Goal: Task Accomplishment & Management: Manage account settings

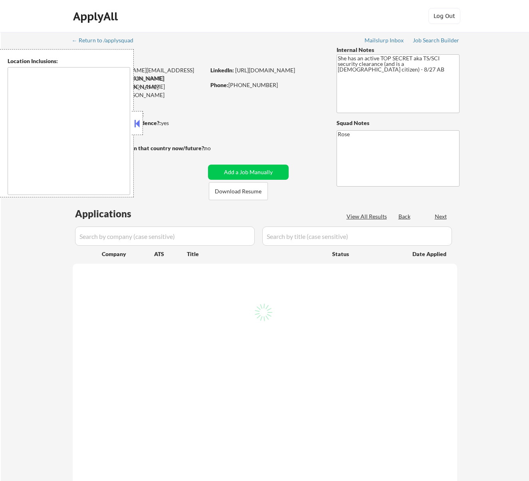
type textarea "Bellaire, TX West University Place, TX Southside Place, TX Hunters Creek Villag…"
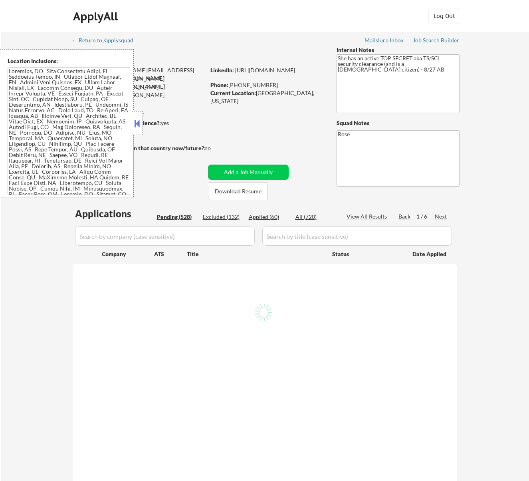
select select ""pending""
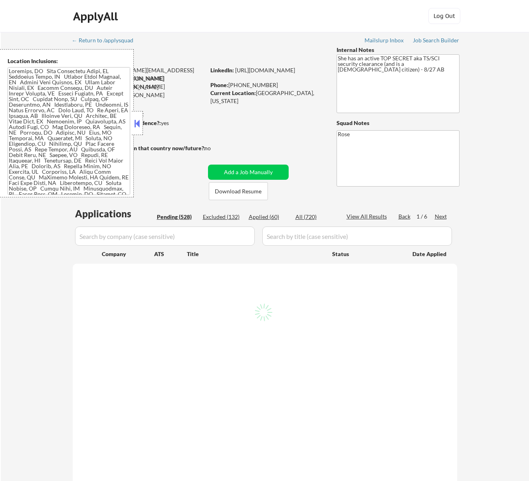
select select ""pending""
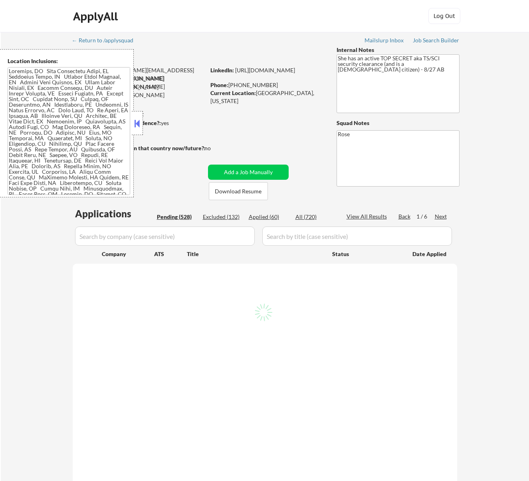
select select ""pending""
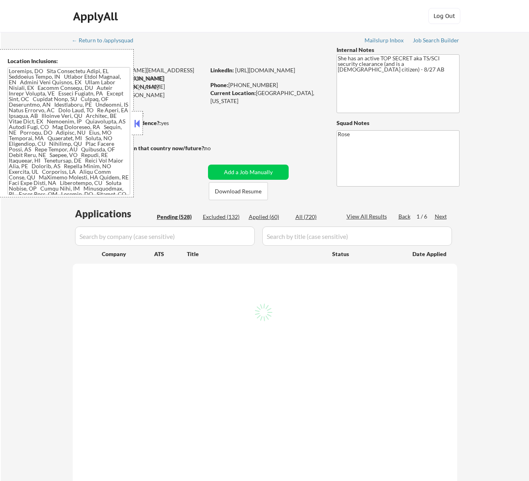
select select ""pending""
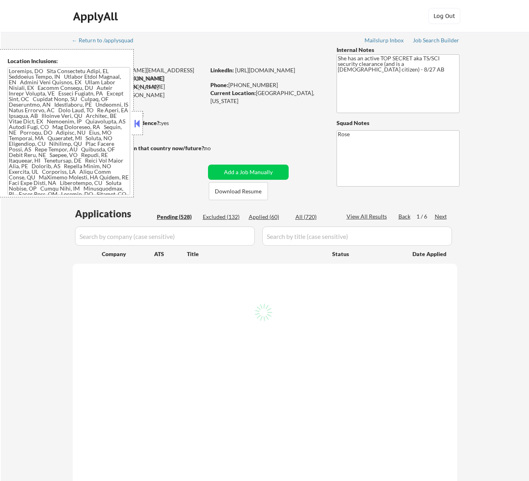
select select ""pending""
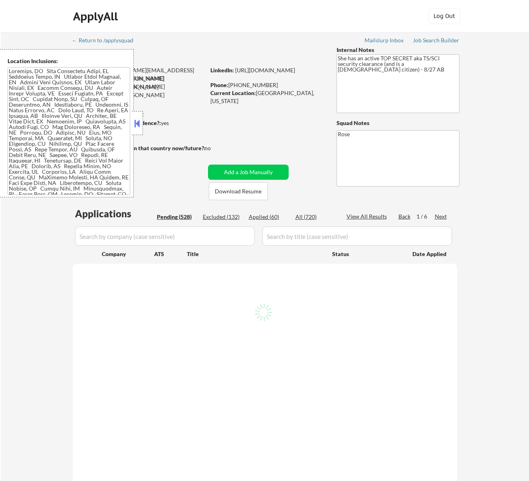
select select ""pending""
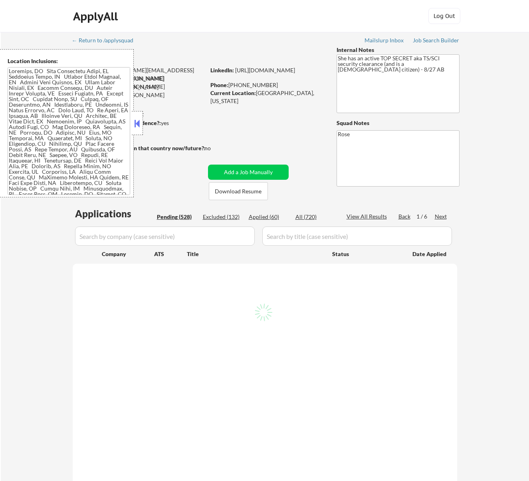
select select ""pending""
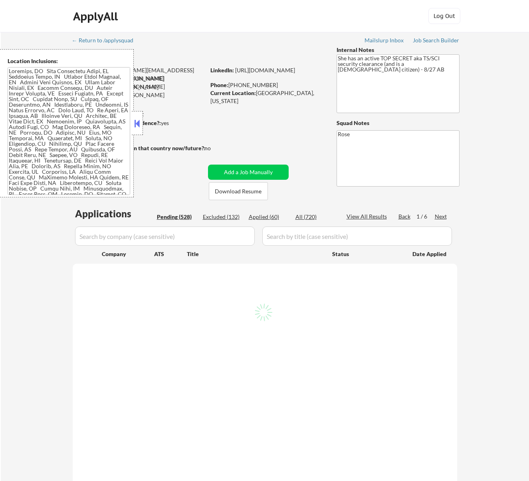
select select ""pending""
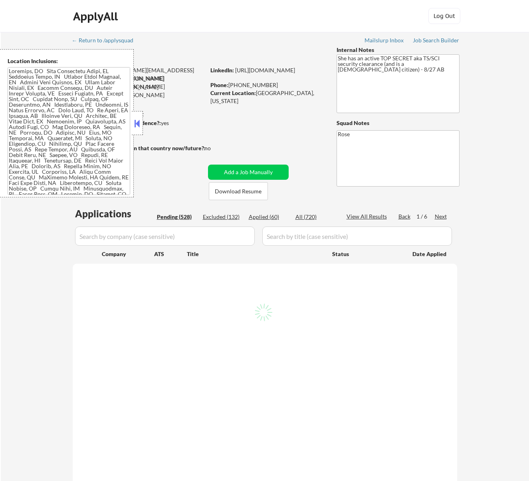
select select ""pending""
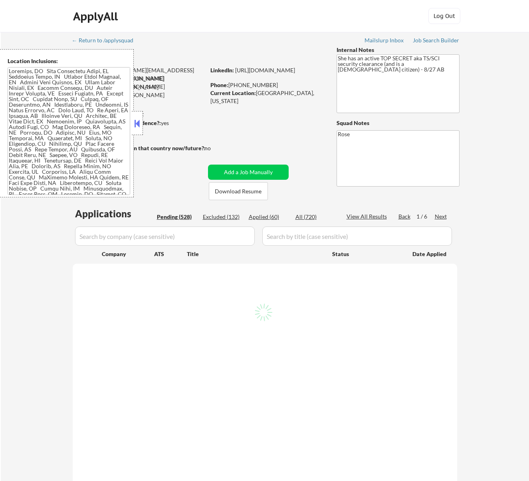
select select ""pending""
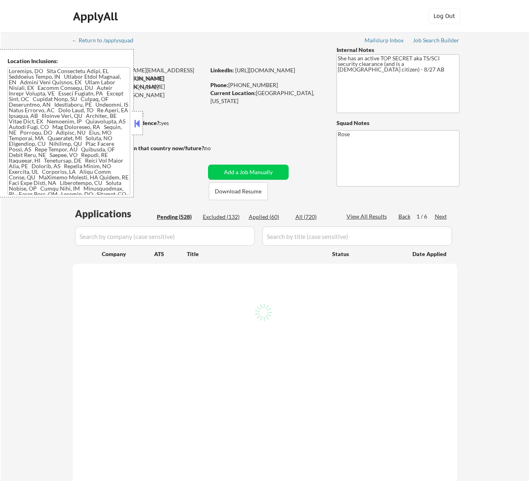
select select ""pending""
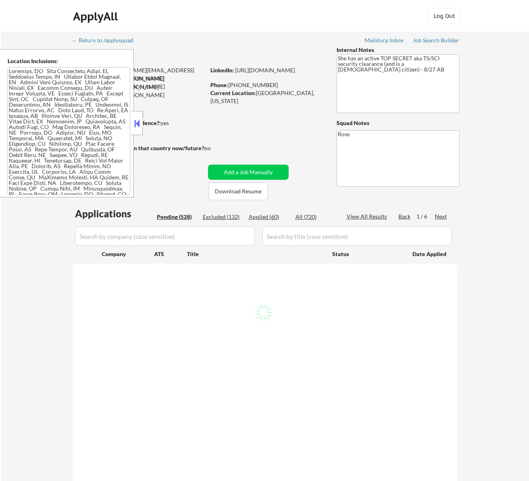
select select ""pending""
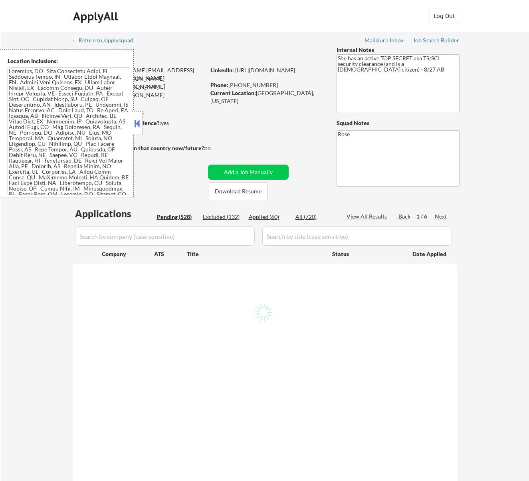
select select ""pending""
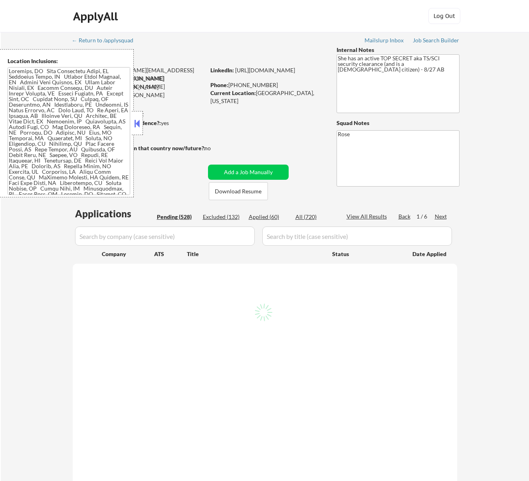
select select ""pending""
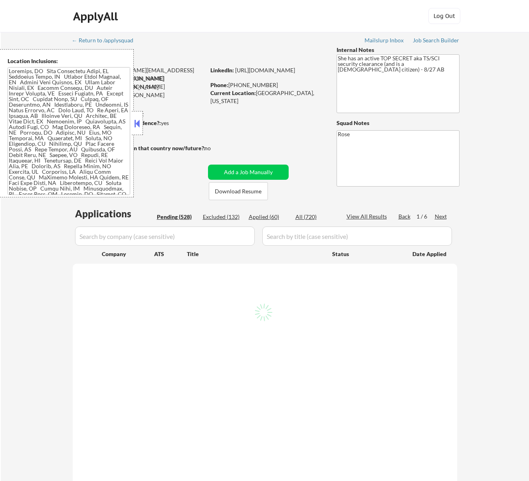
select select ""pending""
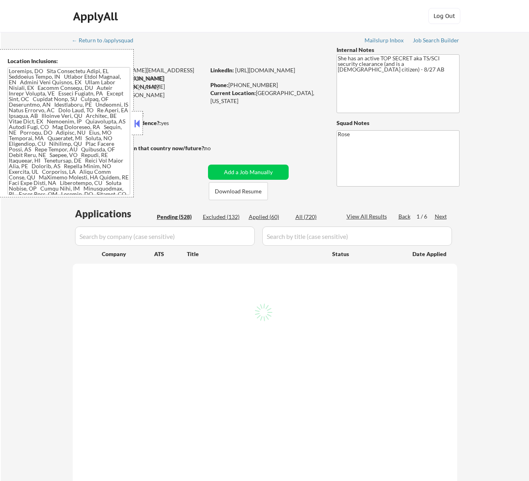
select select ""pending""
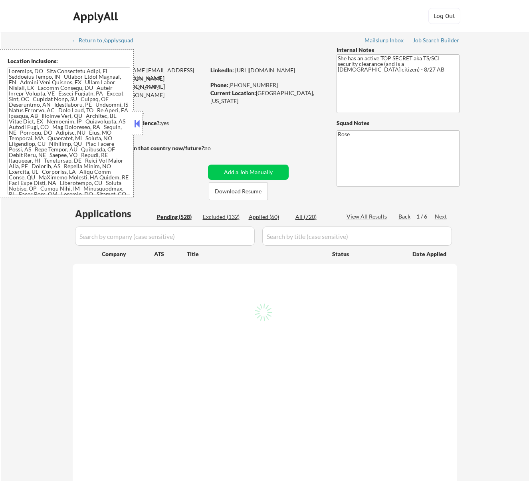
select select ""pending""
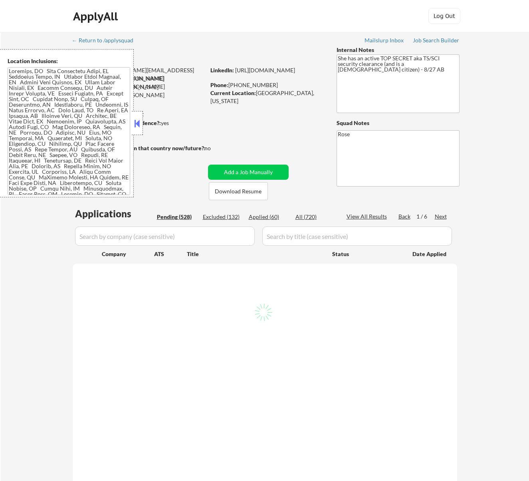
select select ""pending""
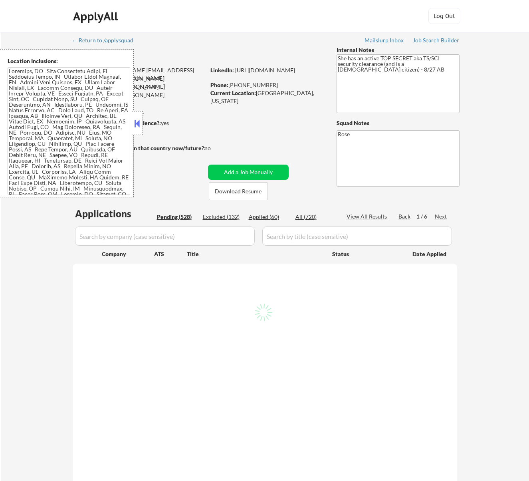
select select ""pending""
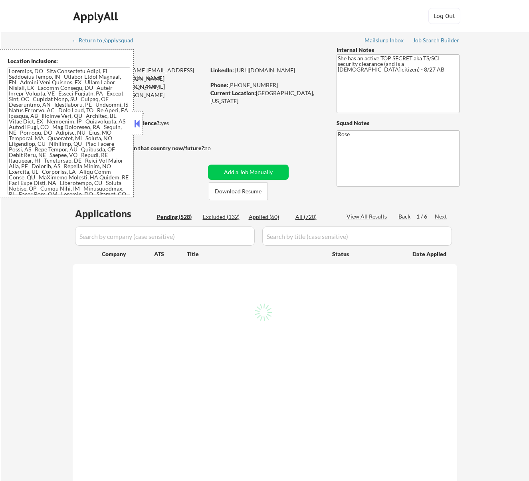
select select ""pending""
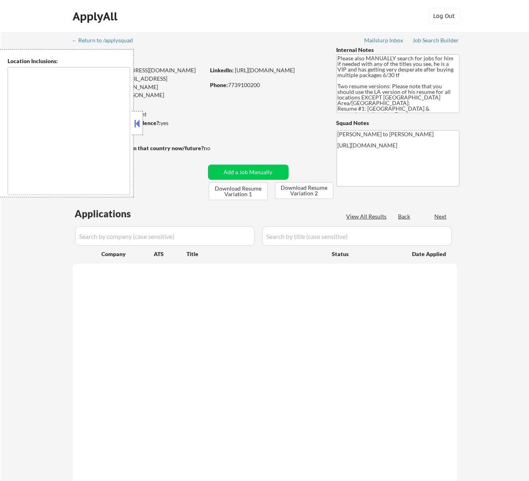
type textarea "[GEOGRAPHIC_DATA], [GEOGRAPHIC_DATA] [GEOGRAPHIC_DATA], [GEOGRAPHIC_DATA] [GEOG…"
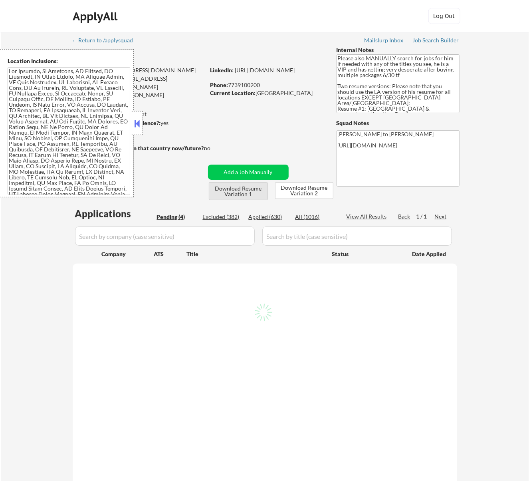
select select ""pending""
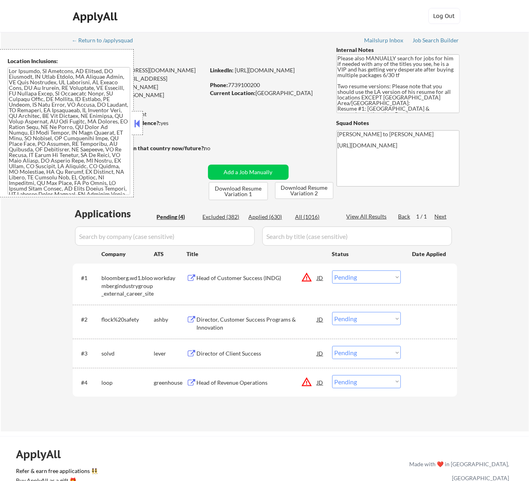
click at [248, 272] on div "Head of Customer Success (INDG)" at bounding box center [257, 277] width 121 height 14
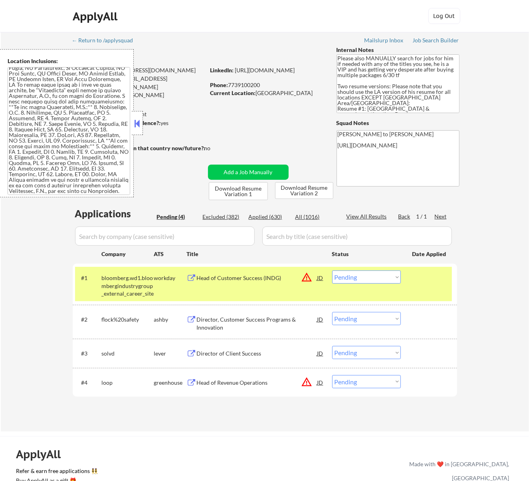
scroll to position [674, 0]
click at [138, 121] on button at bounding box center [137, 123] width 9 height 12
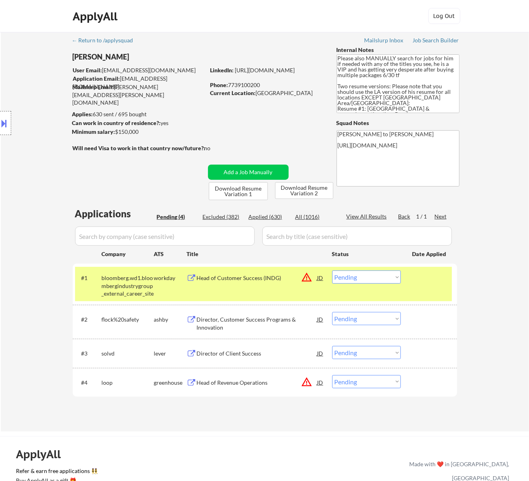
click at [360, 277] on select "Choose an option... Pending Applied Excluded (Questions) Excluded (Expired) Exc…" at bounding box center [366, 276] width 69 height 13
click at [332, 270] on select "Choose an option... Pending Applied Excluded (Questions) Excluded (Expired) Exc…" at bounding box center [366, 276] width 69 height 13
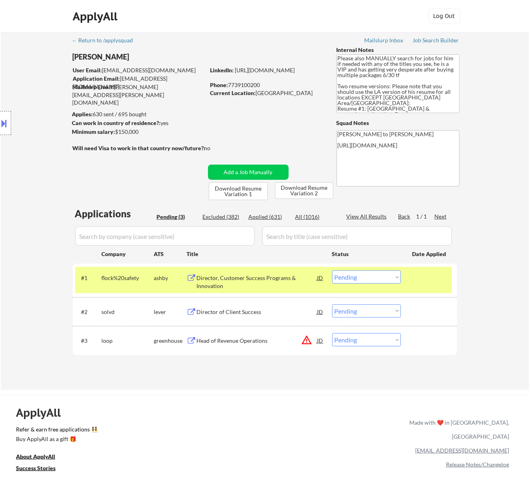
click at [295, 280] on div "Director, Customer Success Programs & Innovation" at bounding box center [257, 282] width 121 height 16
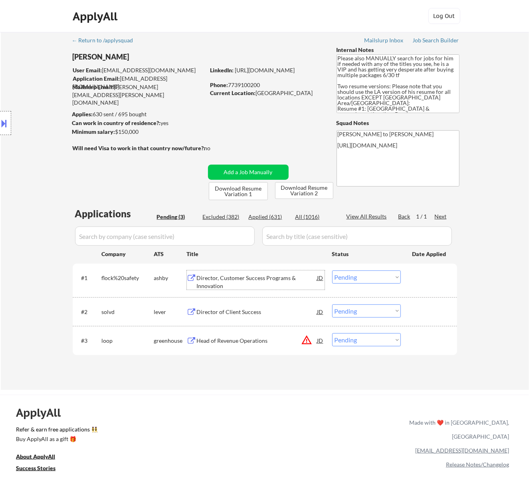
click at [351, 274] on select "Choose an option... Pending Applied Excluded (Questions) Excluded (Expired) Exc…" at bounding box center [366, 276] width 69 height 13
click at [332, 270] on select "Choose an option... Pending Applied Excluded (Questions) Excluded (Expired) Exc…" at bounding box center [366, 276] width 69 height 13
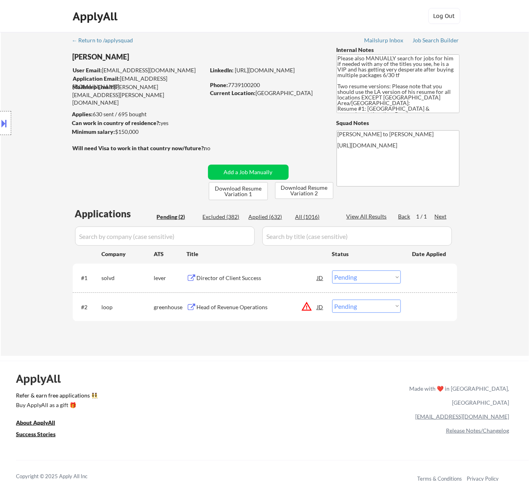
click at [272, 274] on div "Director of Client Success" at bounding box center [257, 278] width 121 height 8
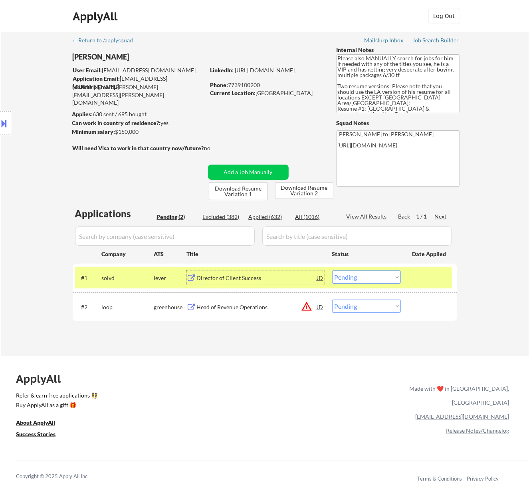
click at [351, 277] on select "Choose an option... Pending Applied Excluded (Questions) Excluded (Expired) Exc…" at bounding box center [366, 276] width 69 height 13
click at [332, 270] on select "Choose an option... Pending Applied Excluded (Questions) Excluded (Expired) Exc…" at bounding box center [366, 276] width 69 height 13
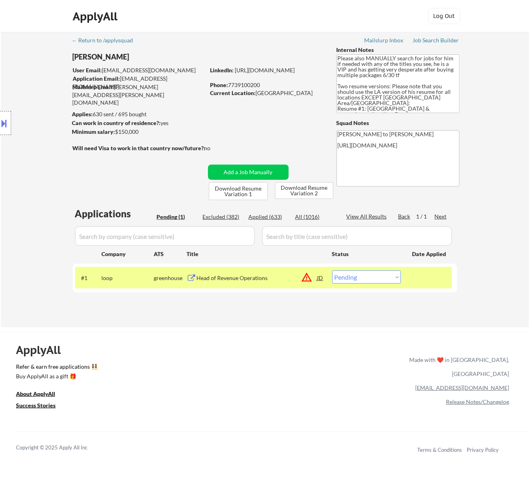
click at [269, 280] on div "Head of Revenue Operations" at bounding box center [257, 278] width 121 height 8
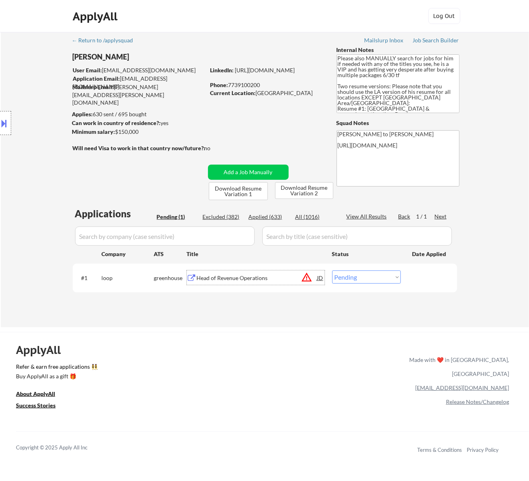
click at [391, 276] on select "Choose an option... Pending Applied Excluded (Questions) Excluded (Expired) Exc…" at bounding box center [366, 276] width 69 height 13
select select ""applied""
click at [332, 270] on select "Choose an option... Pending Applied Excluded (Questions) Excluded (Expired) Exc…" at bounding box center [366, 276] width 69 height 13
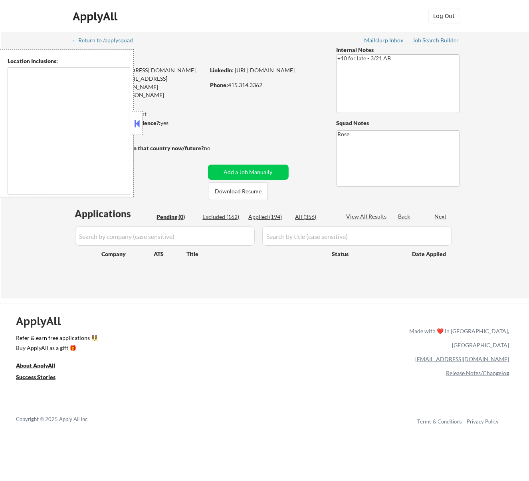
type textarea "San Francisco, CA Daly City, CA South San Francisco, CA Brisbane, CA Colma, CA …"
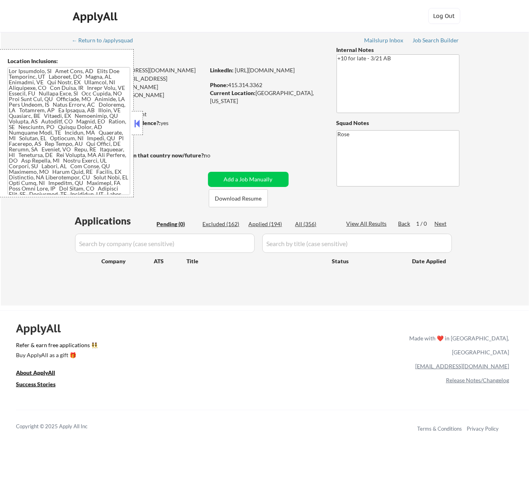
click at [138, 121] on button at bounding box center [137, 123] width 9 height 12
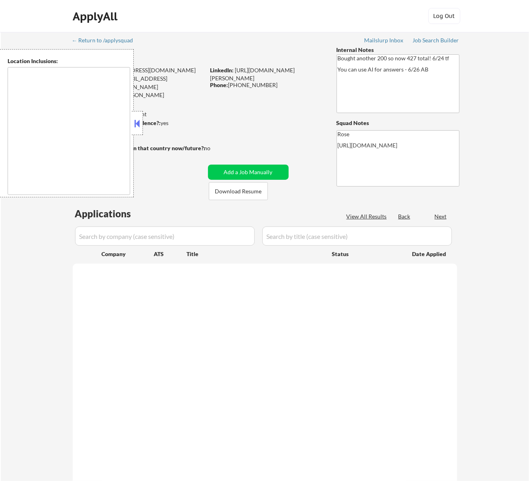
select select ""pending""
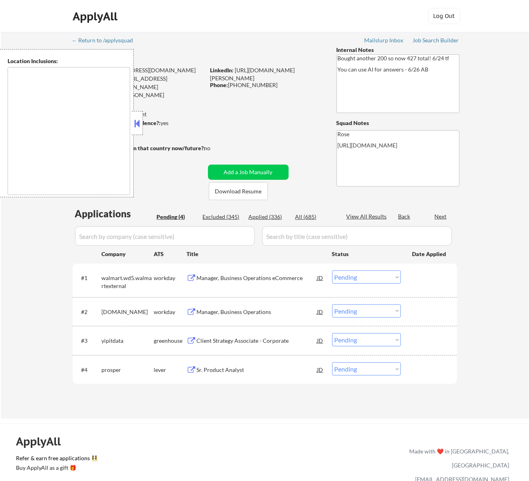
type textarea "San Francisco, CA Daly City, CA South San Francisco, CA Brisbane, CA Colma, CA …"
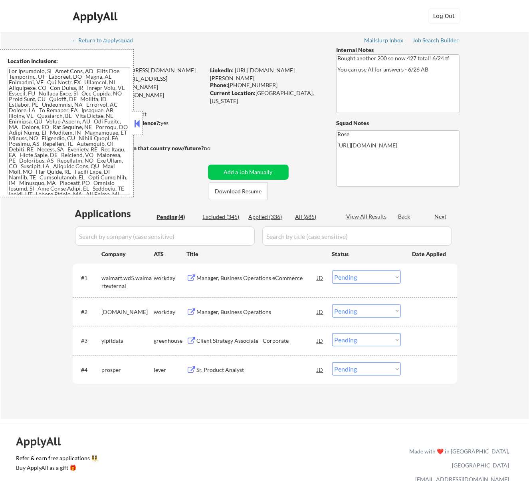
click at [139, 121] on button at bounding box center [137, 123] width 9 height 12
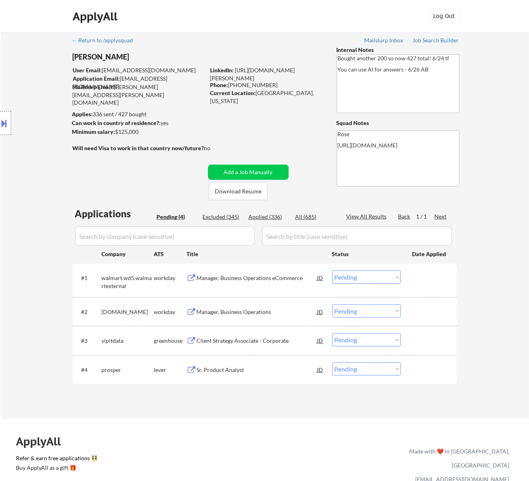
click at [301, 278] on div "Manager, Business Operations eCommerce" at bounding box center [257, 278] width 121 height 8
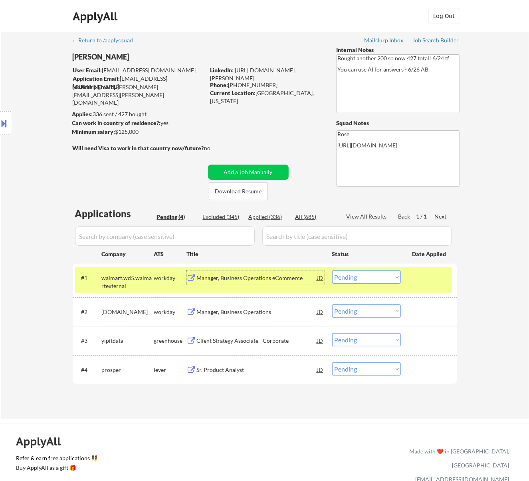
click at [393, 274] on select "Choose an option... Pending Applied Excluded (Questions) Excluded (Expired) Exc…" at bounding box center [366, 276] width 69 height 13
click at [332, 270] on select "Choose an option... Pending Applied Excluded (Questions) Excluded (Expired) Exc…" at bounding box center [366, 276] width 69 height 13
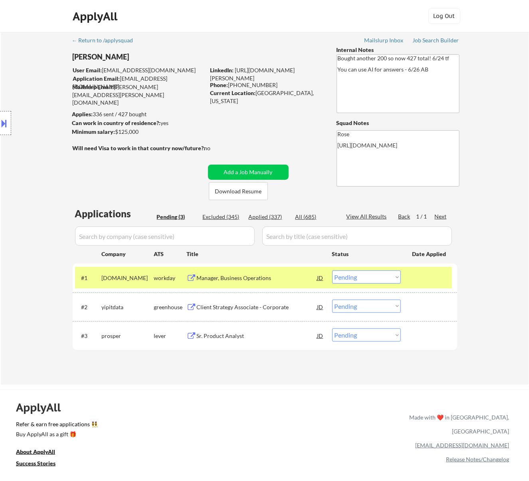
click at [293, 280] on div "Manager, Business Operations" at bounding box center [257, 278] width 121 height 8
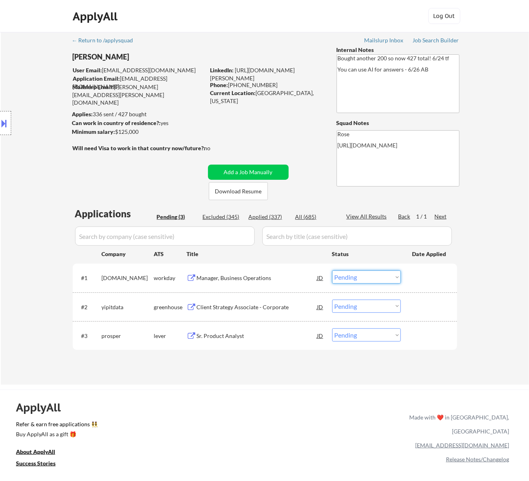
click at [374, 278] on select "Choose an option... Pending Applied Excluded (Questions) Excluded (Expired) Exc…" at bounding box center [366, 276] width 69 height 13
click at [332, 270] on select "Choose an option... Pending Applied Excluded (Questions) Excluded (Expired) Exc…" at bounding box center [366, 276] width 69 height 13
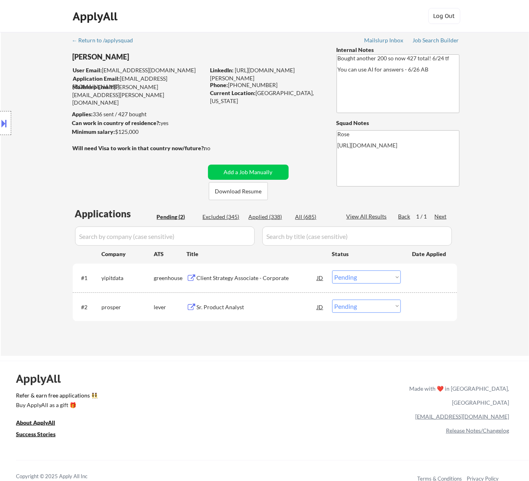
click at [303, 278] on div "Client Strategy Associate - Corporate" at bounding box center [257, 278] width 121 height 8
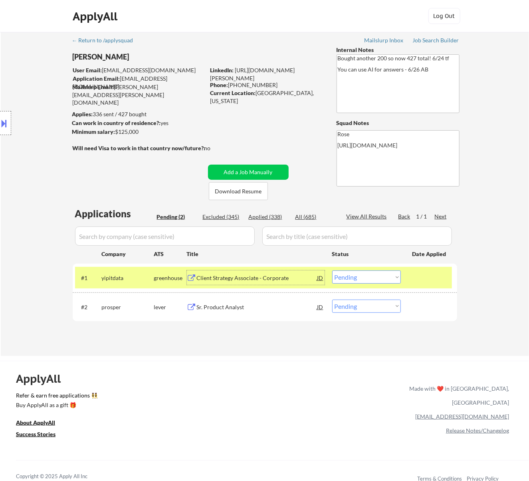
click at [365, 282] on select "Choose an option... Pending Applied Excluded (Questions) Excluded (Expired) Exc…" at bounding box center [366, 276] width 69 height 13
click at [332, 270] on select "Choose an option... Pending Applied Excluded (Questions) Excluded (Expired) Exc…" at bounding box center [366, 276] width 69 height 13
click at [284, 299] on div "#2 prosper lever Sr. Product Analyst JD Choose an option... Pending Applied Exc…" at bounding box center [263, 307] width 377 height 22
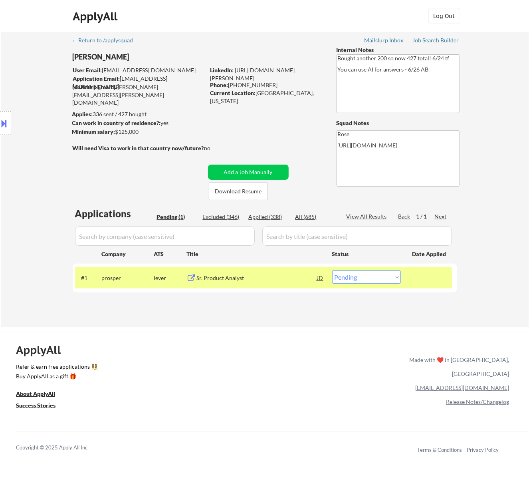
click at [299, 278] on div "Sr. Product Analyst" at bounding box center [257, 278] width 121 height 8
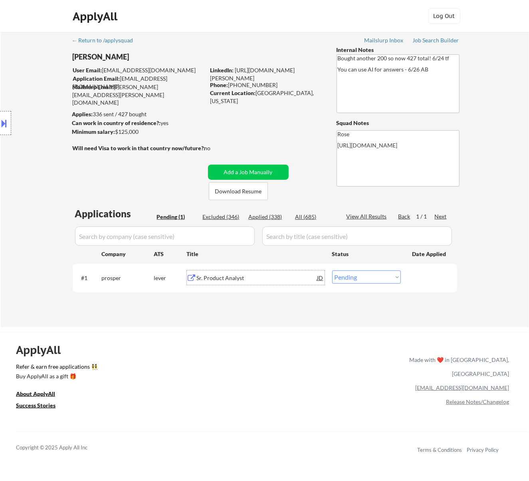
click at [379, 280] on select "Choose an option... Pending Applied Excluded (Questions) Excluded (Expired) Exc…" at bounding box center [366, 276] width 69 height 13
select select ""applied""
click at [332, 270] on select "Choose an option... Pending Applied Excluded (Questions) Excluded (Expired) Exc…" at bounding box center [366, 276] width 69 height 13
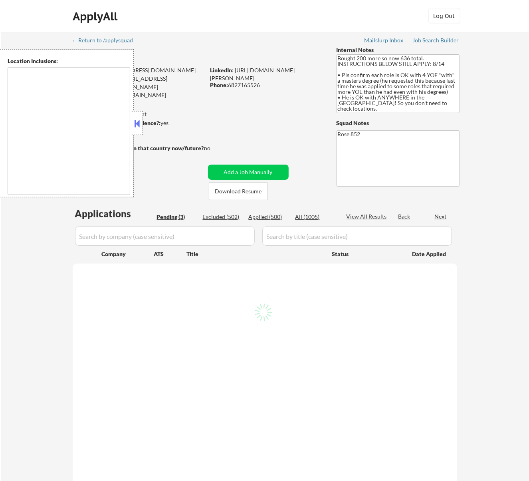
type textarea "[GEOGRAPHIC_DATA], [GEOGRAPHIC_DATA] [GEOGRAPHIC_DATA], [GEOGRAPHIC_DATA] [GEOG…"
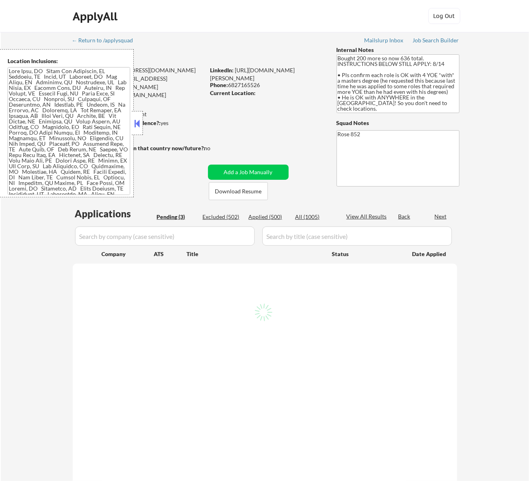
select select ""pending""
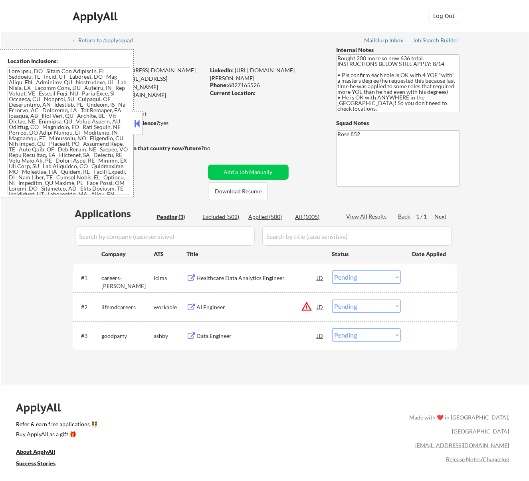
click at [141, 126] on button at bounding box center [137, 123] width 9 height 12
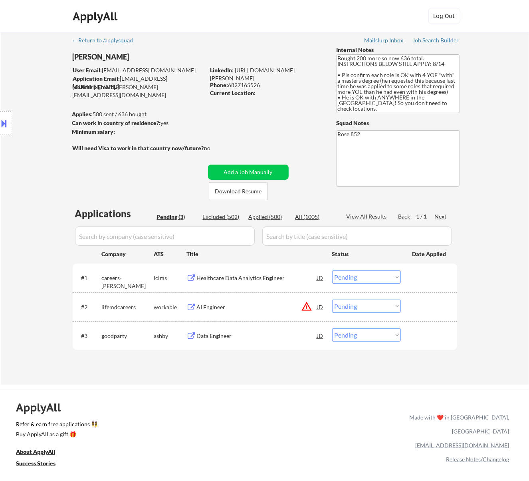
click at [271, 280] on div "Healthcare Data Analytics Engineer" at bounding box center [257, 278] width 121 height 8
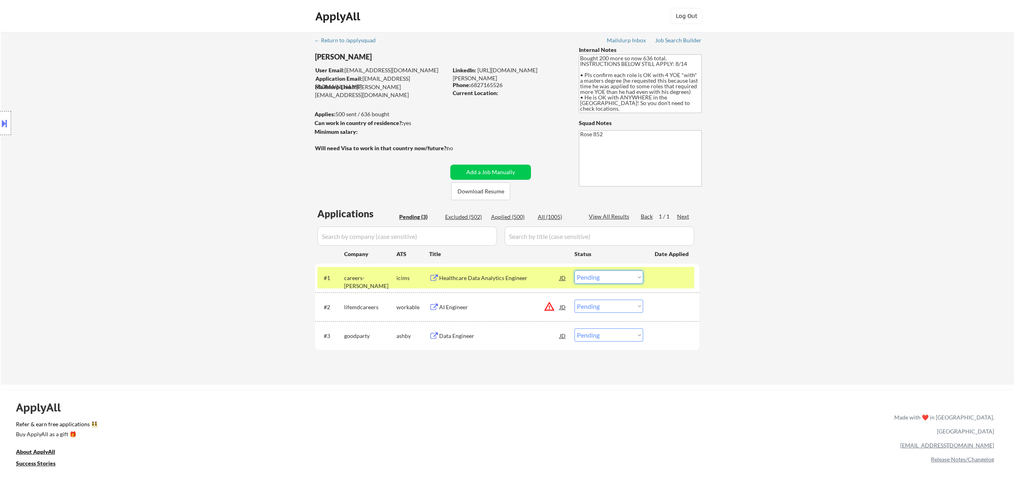
click at [529, 276] on select "Choose an option... Pending Applied Excluded (Questions) Excluded (Expired) Exc…" at bounding box center [609, 276] width 69 height 13
click at [529, 270] on select "Choose an option... Pending Applied Excluded (Questions) Excluded (Expired) Exc…" at bounding box center [609, 276] width 69 height 13
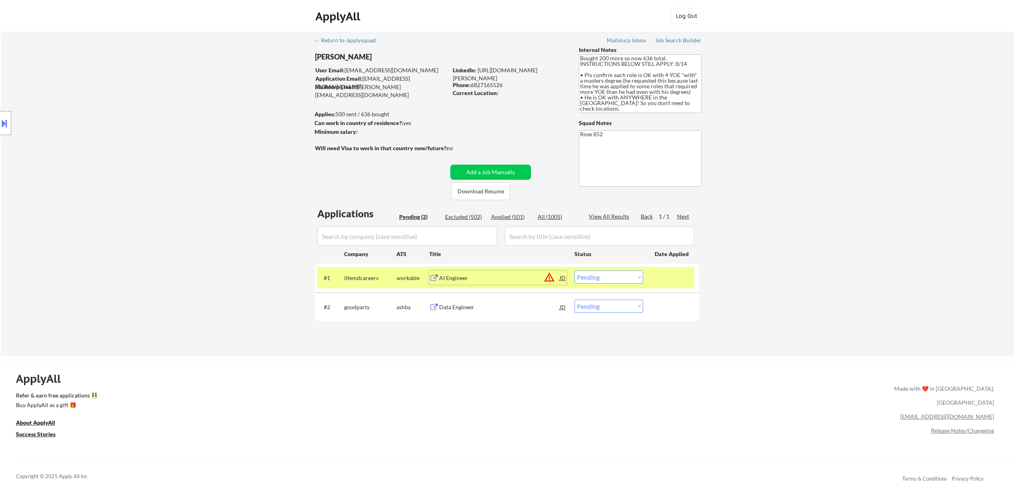
click at [529, 278] on div "AI Engineer" at bounding box center [499, 278] width 121 height 8
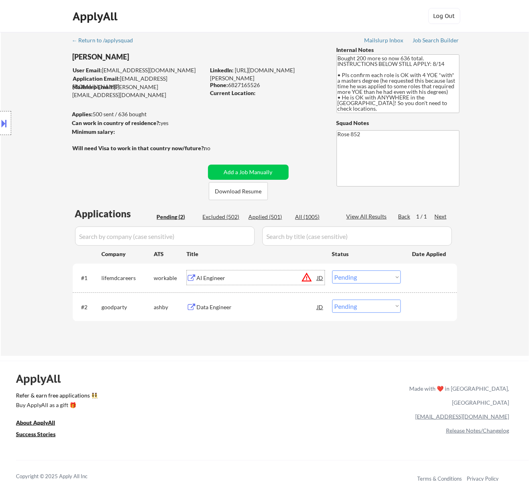
click at [350, 277] on select "Choose an option... Pending Applied Excluded (Questions) Excluded (Expired) Exc…" at bounding box center [366, 276] width 69 height 13
click at [332, 270] on select "Choose an option... Pending Applied Excluded (Questions) Excluded (Expired) Exc…" at bounding box center [366, 276] width 69 height 13
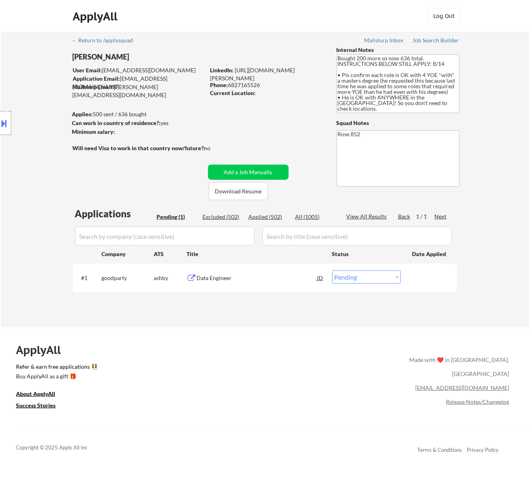
click at [298, 282] on div "Data Engineer" at bounding box center [257, 277] width 121 height 14
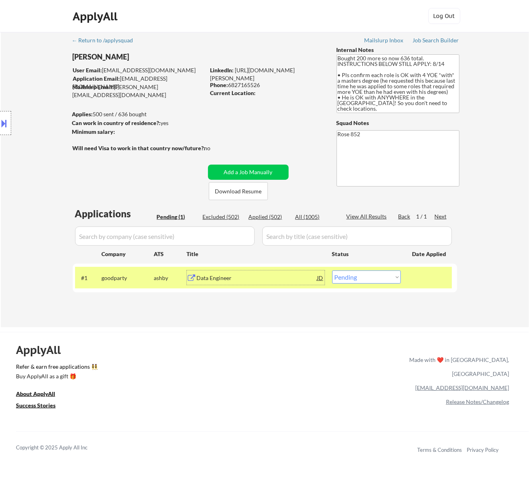
click at [277, 273] on div "Data Engineer" at bounding box center [257, 277] width 121 height 14
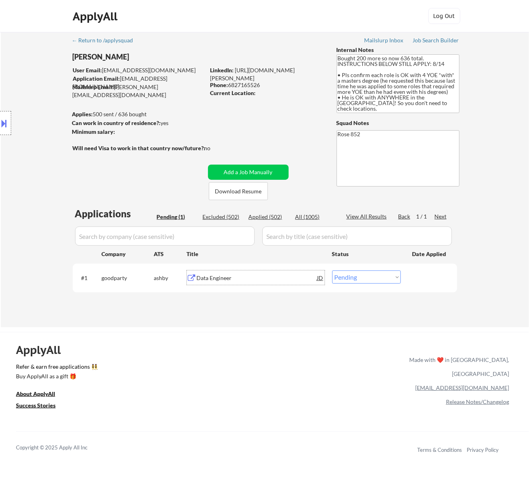
click at [370, 274] on select "Choose an option... Pending Applied Excluded (Questions) Excluded (Expired) Exc…" at bounding box center [366, 276] width 69 height 13
select select ""excluded""
click at [332, 270] on select "Choose an option... Pending Applied Excluded (Questions) Excluded (Expired) Exc…" at bounding box center [366, 276] width 69 height 13
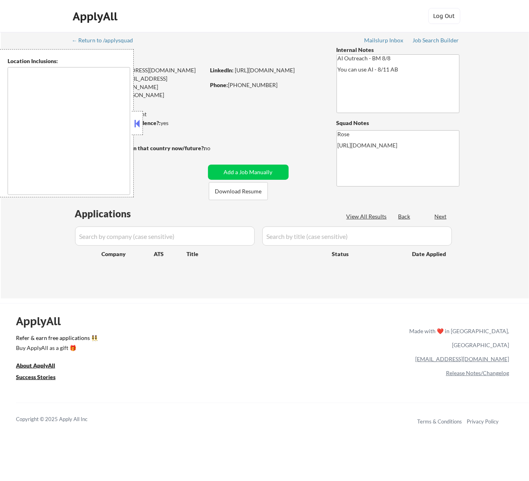
type textarea "[GEOGRAPHIC_DATA], [GEOGRAPHIC_DATA] [GEOGRAPHIC_DATA], [GEOGRAPHIC_DATA] [GEOG…"
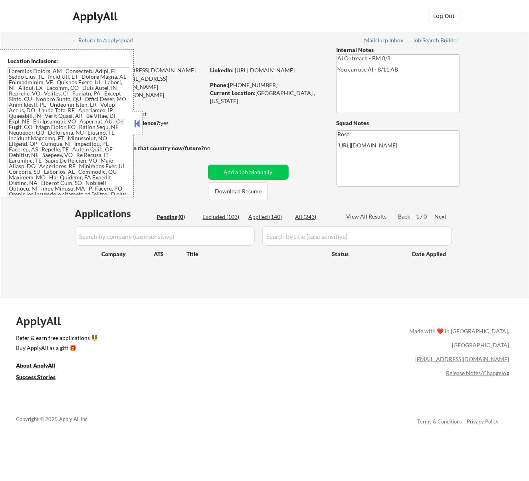
click at [141, 125] on div at bounding box center [137, 123] width 11 height 24
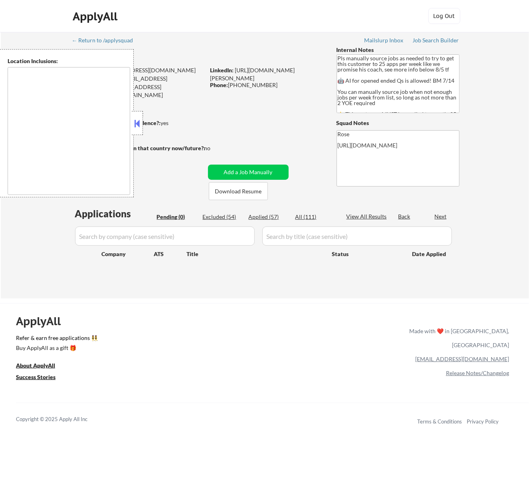
type textarea "Here is a list of metro areas, cities, and towns within approximately a 30-minu…"
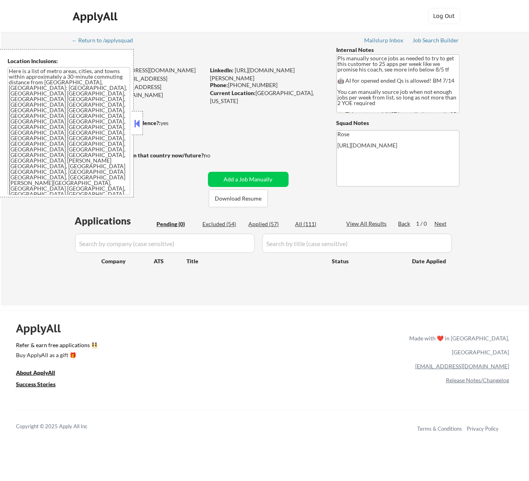
click at [141, 125] on button at bounding box center [137, 123] width 9 height 12
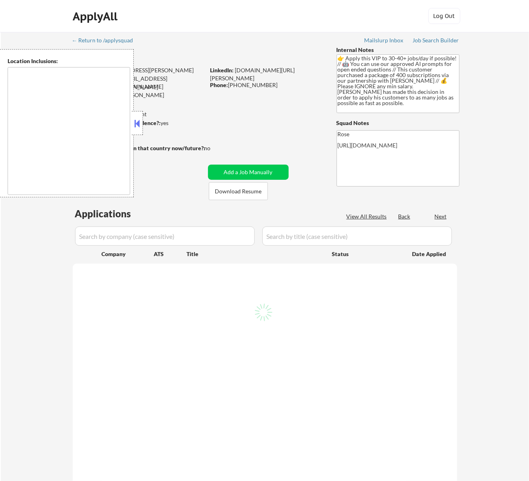
select select ""pending""
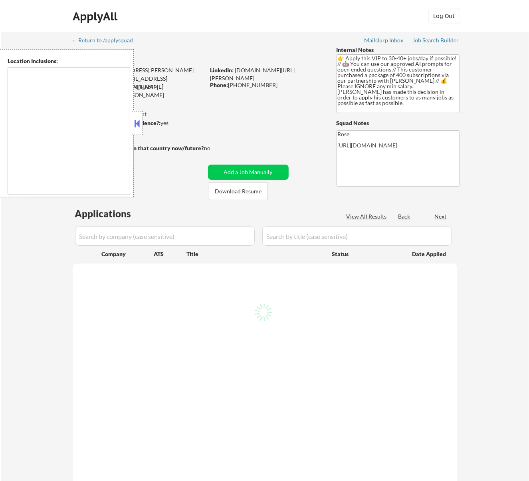
select select ""pending""
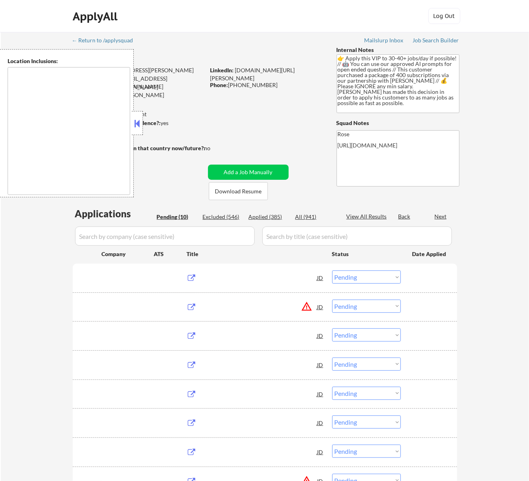
type textarea "remote"
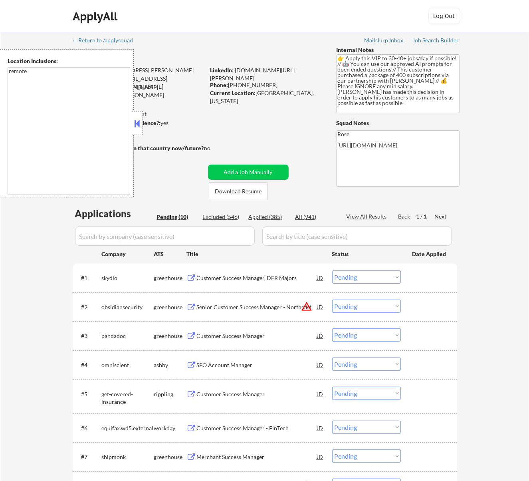
click at [141, 121] on div at bounding box center [137, 123] width 11 height 24
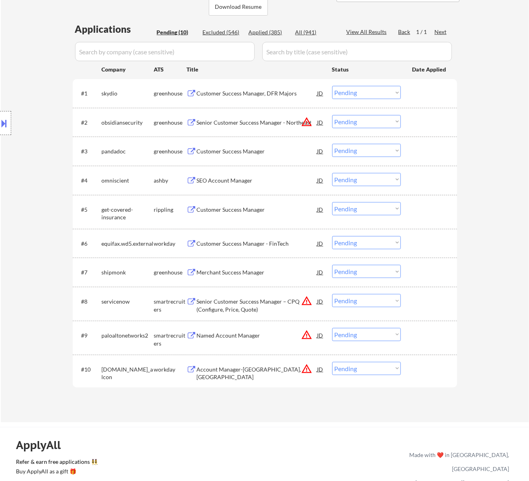
scroll to position [106, 0]
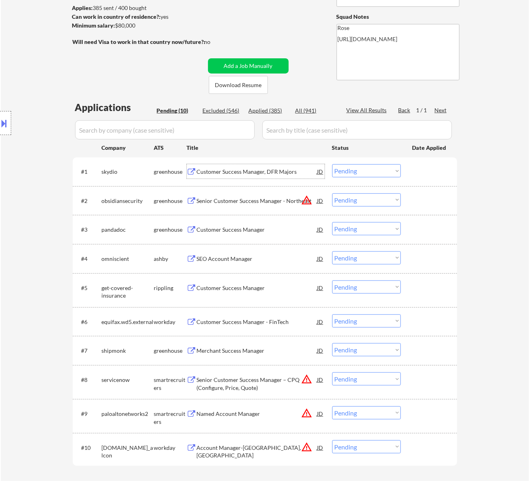
click at [240, 168] on div "Customer Success Manager, DFR Majors" at bounding box center [257, 172] width 121 height 8
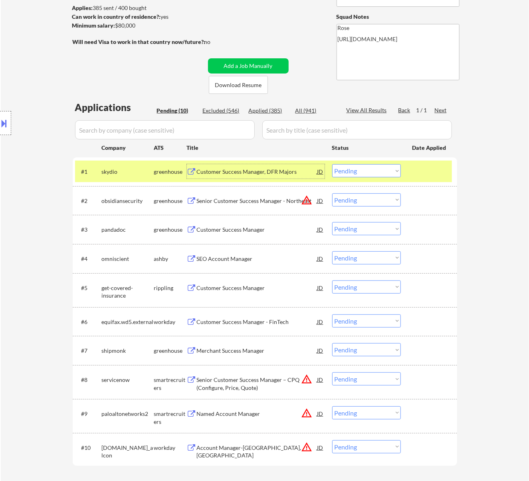
click at [351, 168] on select "Choose an option... Pending Applied Excluded (Questions) Excluded (Expired) Exc…" at bounding box center [366, 170] width 69 height 13
click at [332, 164] on select "Choose an option... Pending Applied Excluded (Questions) Excluded (Expired) Exc…" at bounding box center [366, 170] width 69 height 13
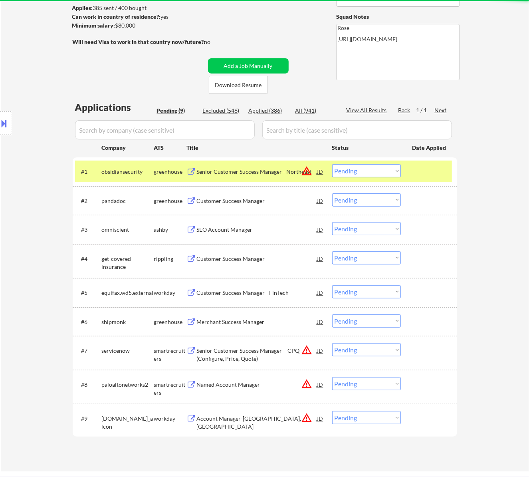
click at [250, 170] on div "Senior Customer Success Manager - Northeast" at bounding box center [257, 172] width 121 height 8
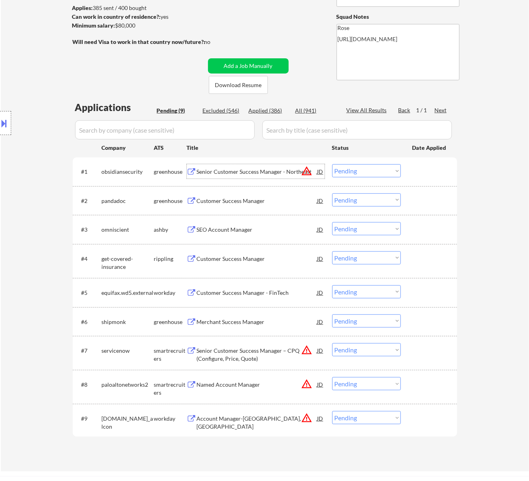
click at [352, 169] on select "Choose an option... Pending Applied Excluded (Questions) Excluded (Expired) Exc…" at bounding box center [366, 170] width 69 height 13
click at [332, 164] on select "Choose an option... Pending Applied Excluded (Questions) Excluded (Expired) Exc…" at bounding box center [366, 170] width 69 height 13
select select ""pending""
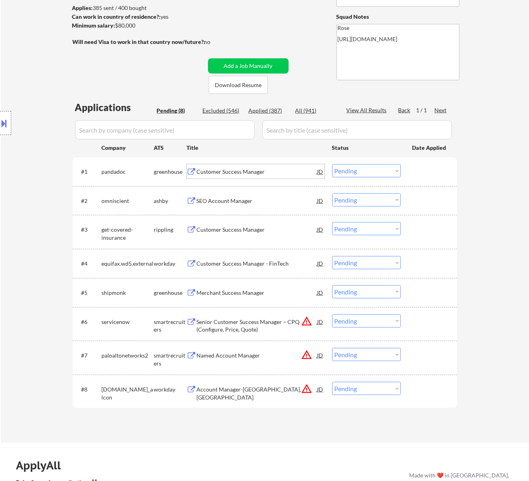
click at [271, 172] on div "Customer Success Manager" at bounding box center [257, 172] width 121 height 8
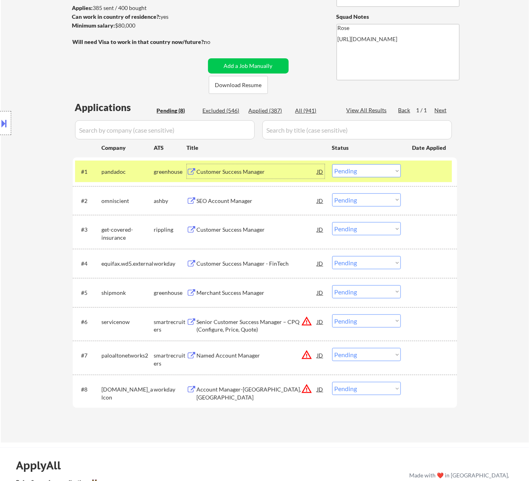
click at [318, 171] on div "JD" at bounding box center [321, 171] width 8 height 14
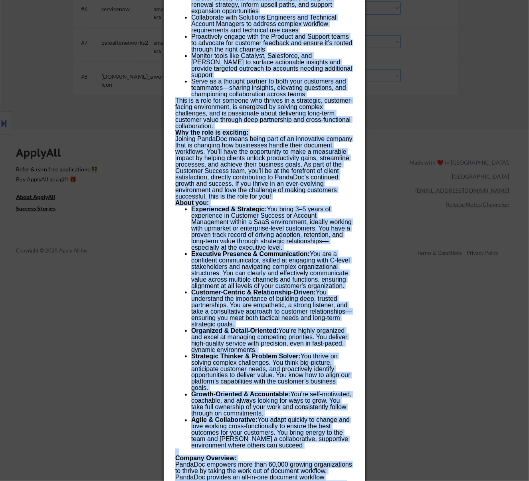
scroll to position [618, 0]
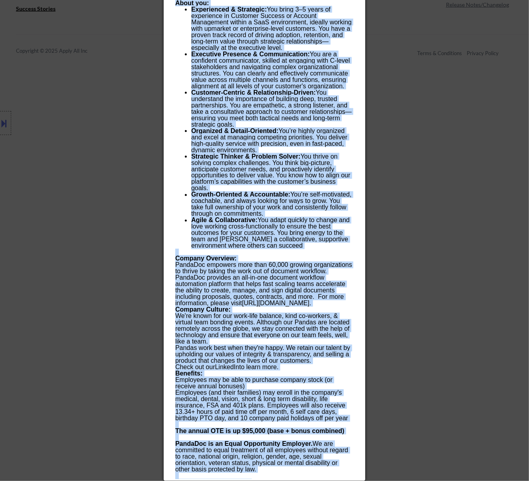
drag, startPoint x: 175, startPoint y: 31, endPoint x: 279, endPoint y: 483, distance: 463.9
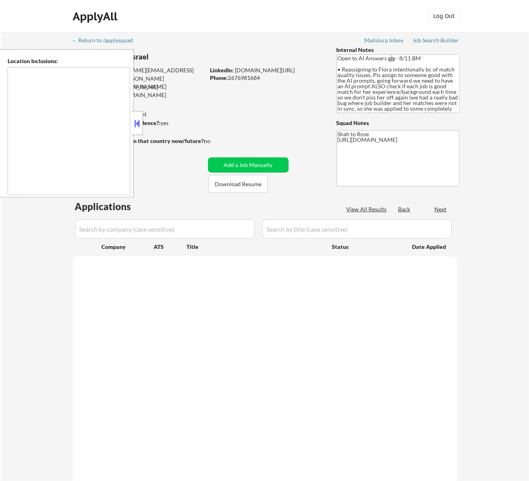
select select ""pending""
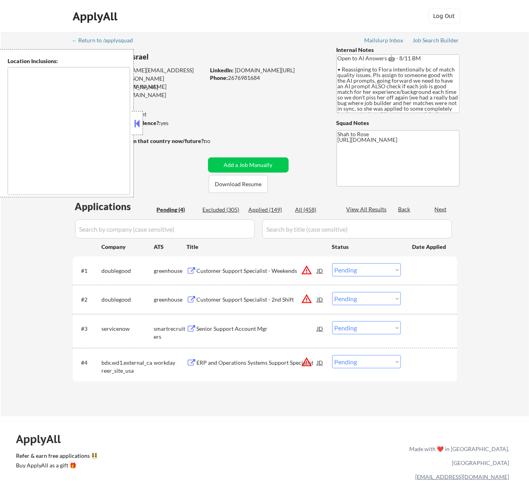
type textarea "remote"
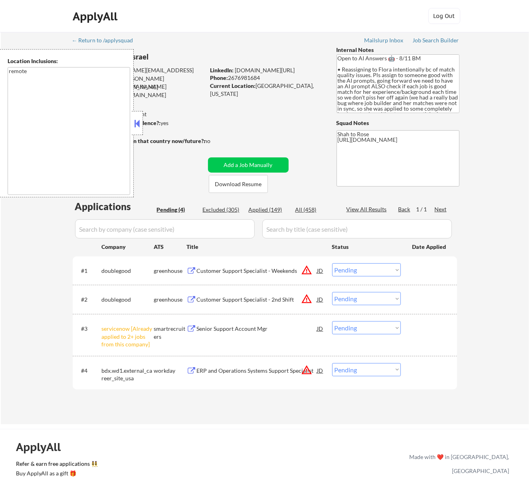
click at [368, 326] on select "Choose an option... Pending Applied Excluded (Questions) Excluded (Expired) Exc…" at bounding box center [366, 327] width 69 height 13
click at [332, 321] on select "Choose an option... Pending Applied Excluded (Questions) Excluded (Expired) Exc…" at bounding box center [366, 327] width 69 height 13
select select ""pending""
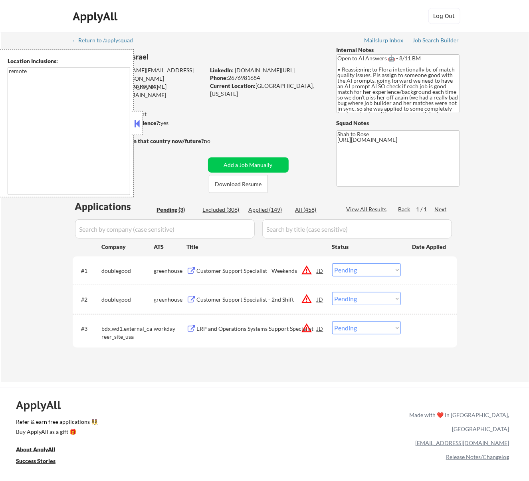
click at [132, 125] on div at bounding box center [137, 123] width 11 height 24
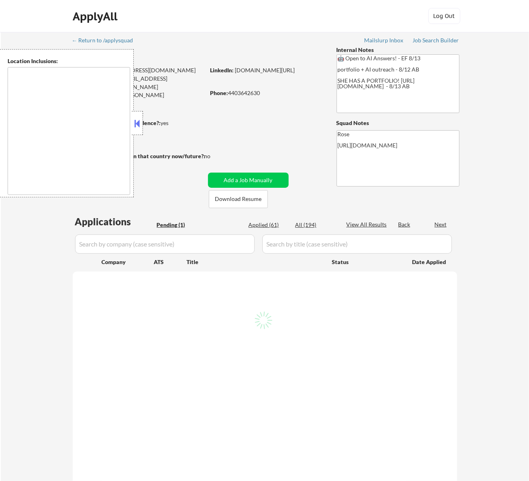
select select ""pending""
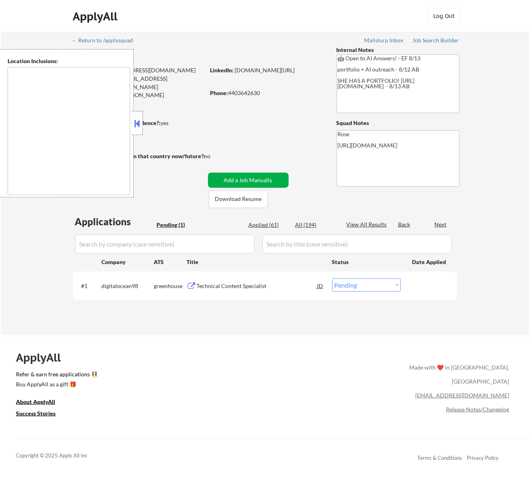
type textarea "[GEOGRAPHIC_DATA], [GEOGRAPHIC_DATA] [GEOGRAPHIC_DATA], [GEOGRAPHIC_DATA] [GEOG…"
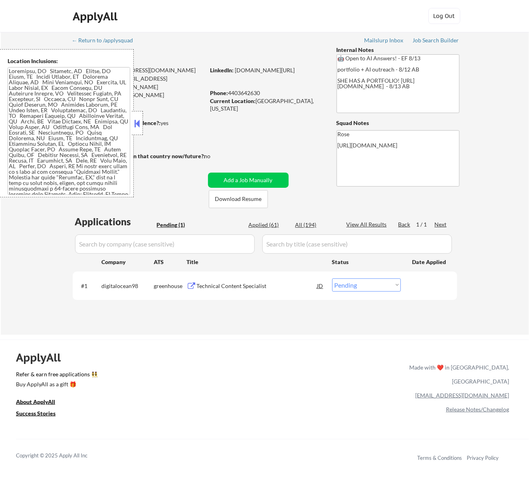
click at [135, 123] on button at bounding box center [137, 123] width 9 height 12
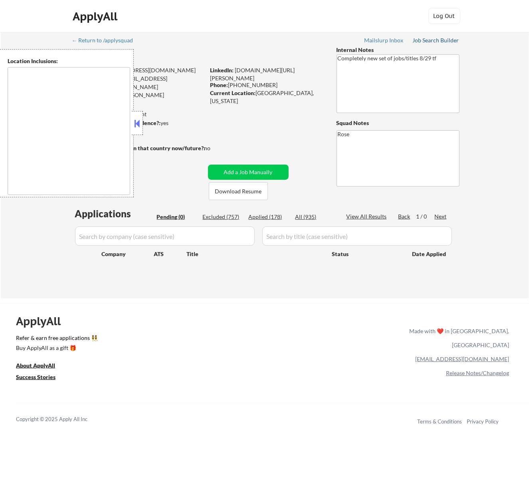
click at [432, 42] on div "Job Search Builder" at bounding box center [436, 41] width 47 height 6
click at [139, 119] on button at bounding box center [137, 123] width 9 height 12
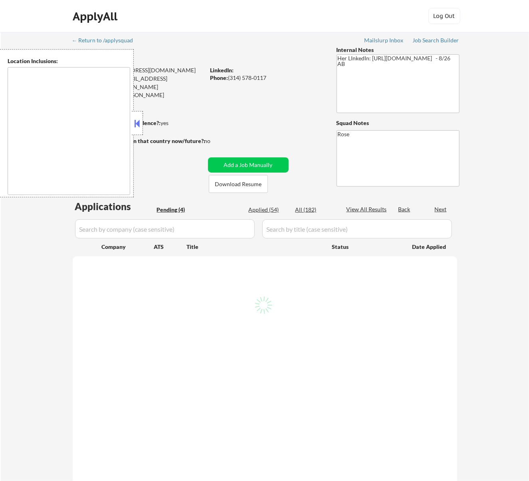
select select ""pending""
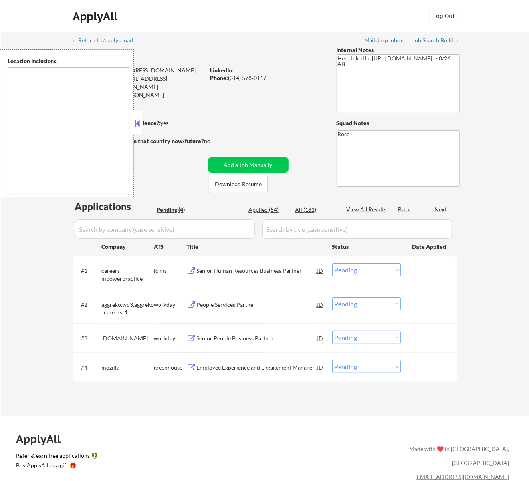
type textarea "St. Louis, MO Clayton, MO Maplewood, MO Richmond Heights, MO University City, M…"
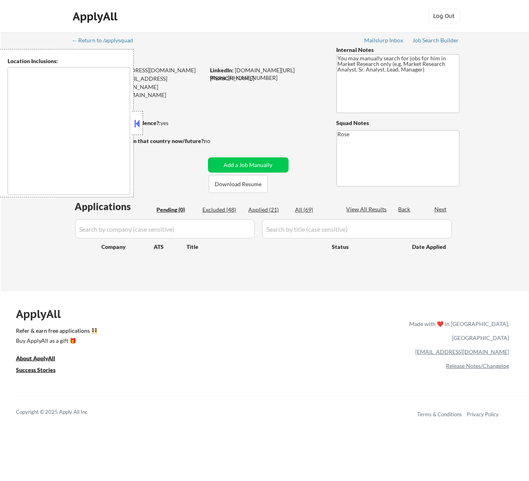
type textarea "[GEOGRAPHIC_DATA], [GEOGRAPHIC_DATA] [GEOGRAPHIC_DATA], [GEOGRAPHIC_DATA] [GEOG…"
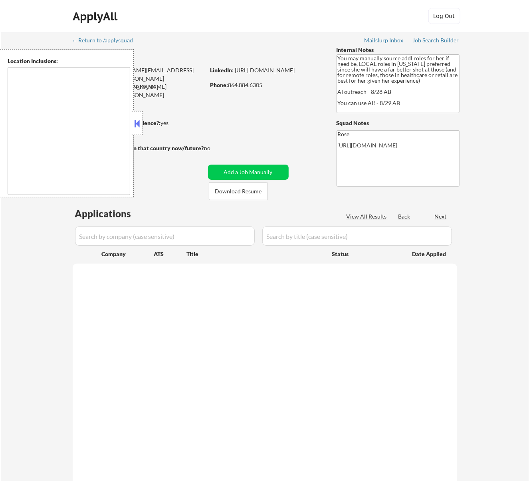
select select ""pending""
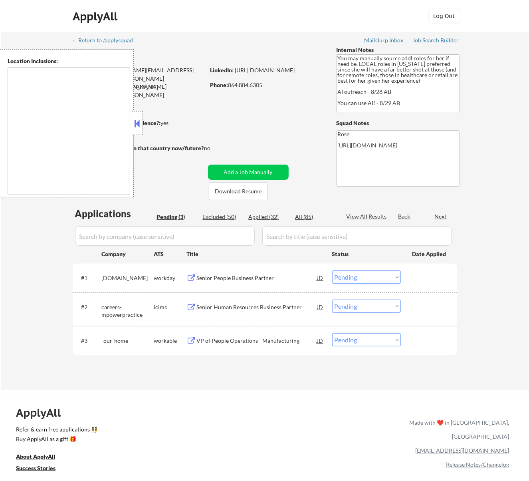
type textarea "Orlando, FL Winter Park, FL Maitland, FL Altamonte Springs, FL Casselberry, FL …"
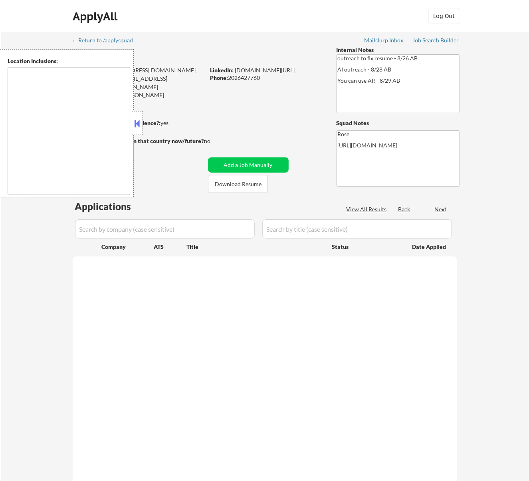
select select ""pending""
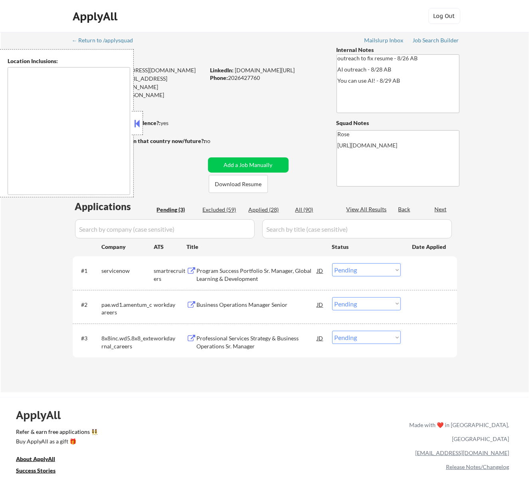
type textarea "Reston, [GEOGRAPHIC_DATA] [GEOGRAPHIC_DATA], [GEOGRAPHIC_DATA] [GEOGRAPHIC_DATA…"
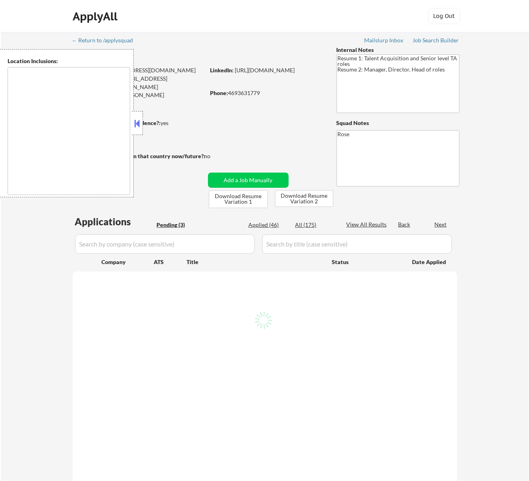
select select ""pending""
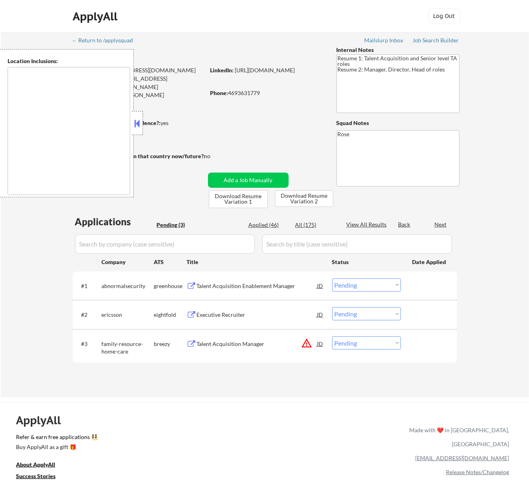
type textarea "Dallas, TX University Park, TX Highland Park, TX Irving, TX Mesquite, TX Garlan…"
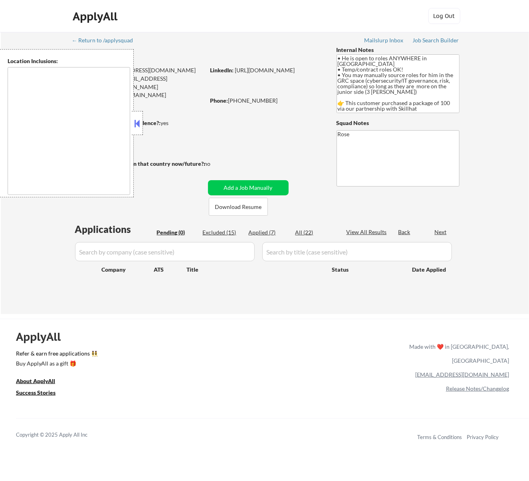
type textarea "country: [GEOGRAPHIC_DATA]"
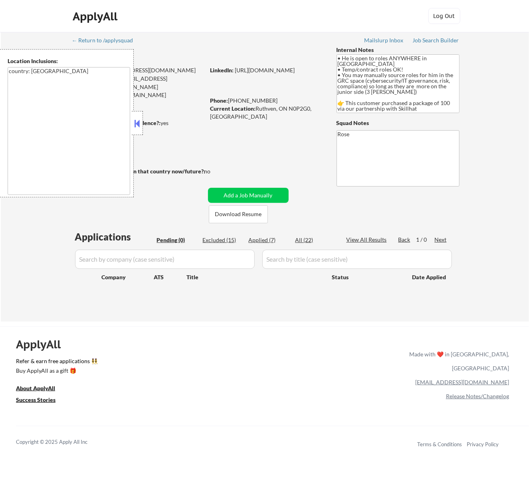
click at [140, 122] on button at bounding box center [137, 123] width 9 height 12
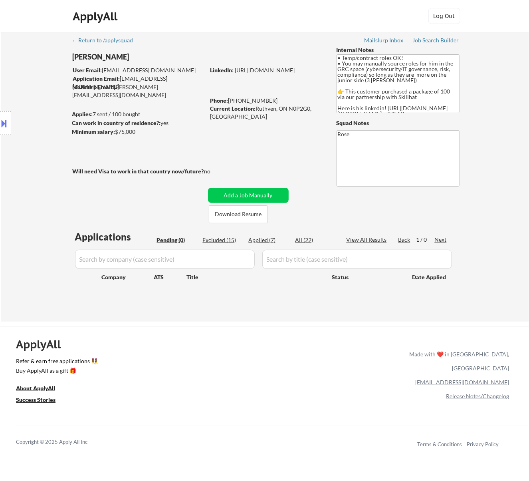
scroll to position [17, 0]
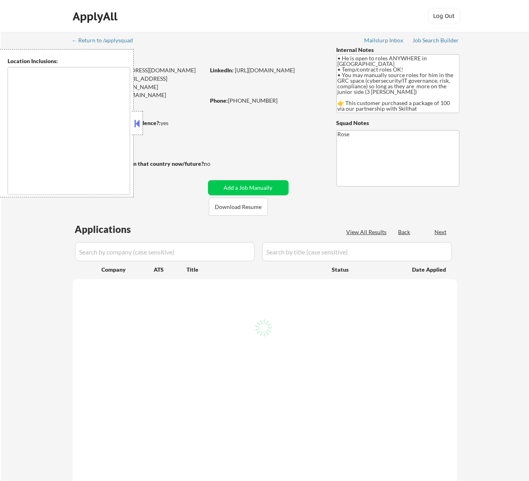
type textarea "country: CA"
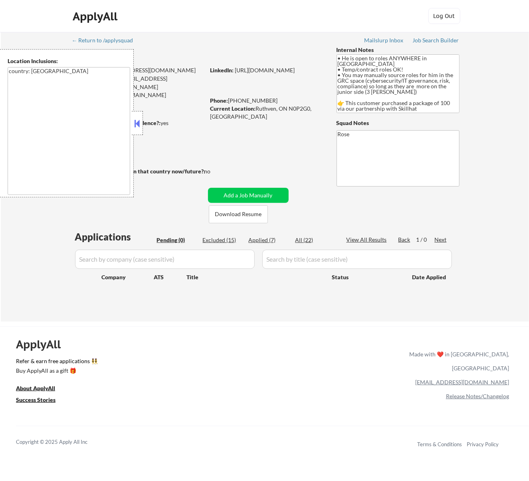
click at [137, 119] on button at bounding box center [137, 123] width 9 height 12
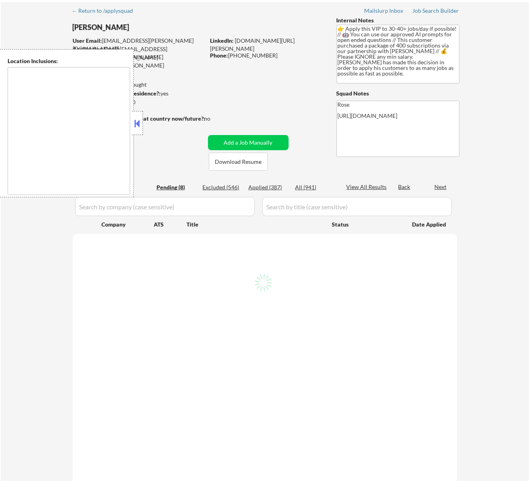
scroll to position [53, 0]
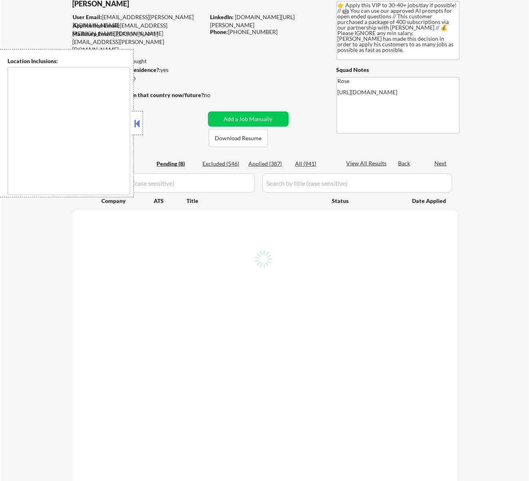
select select ""pending""
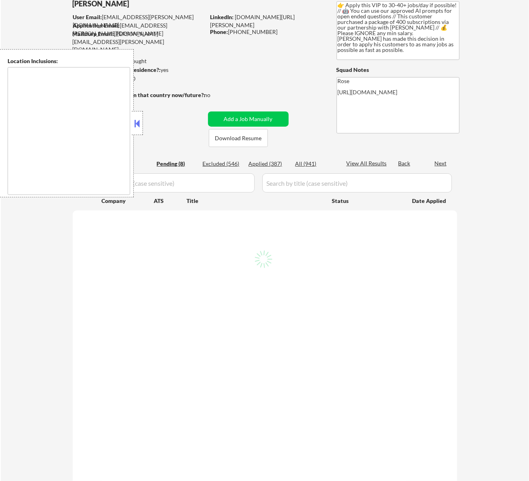
select select ""pending""
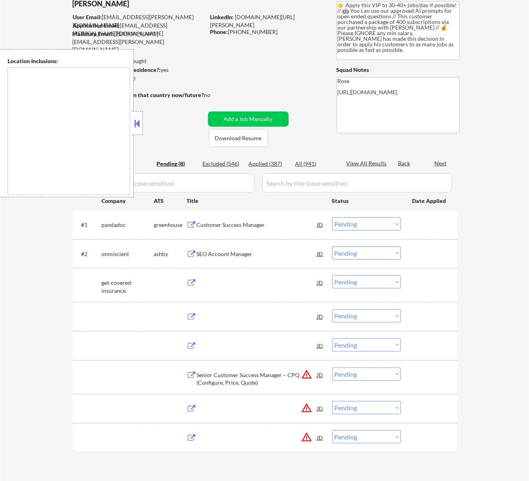
type textarea "remote"
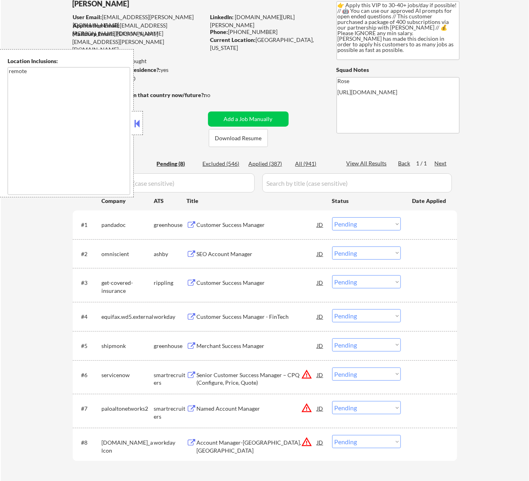
click at [363, 222] on select "Choose an option... Pending Applied Excluded (Questions) Excluded (Expired) Exc…" at bounding box center [366, 223] width 69 height 13
click at [332, 217] on select "Choose an option... Pending Applied Excluded (Questions) Excluded (Expired) Exc…" at bounding box center [366, 223] width 69 height 13
click at [145, 118] on div "← Return to /applysquad Mailslurp Inbox Job Search Builder [PERSON_NAME] User E…" at bounding box center [265, 234] width 398 height 510
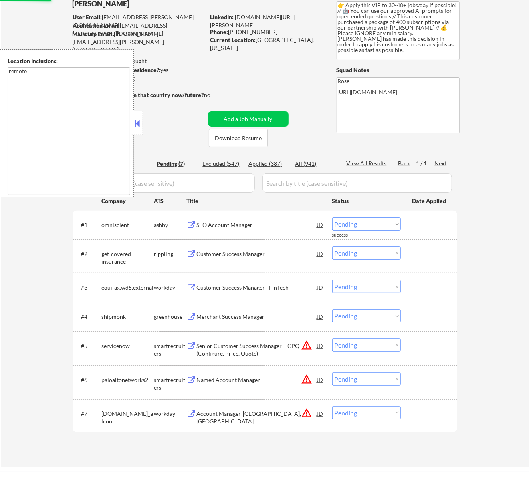
click at [138, 117] on div at bounding box center [137, 123] width 11 height 24
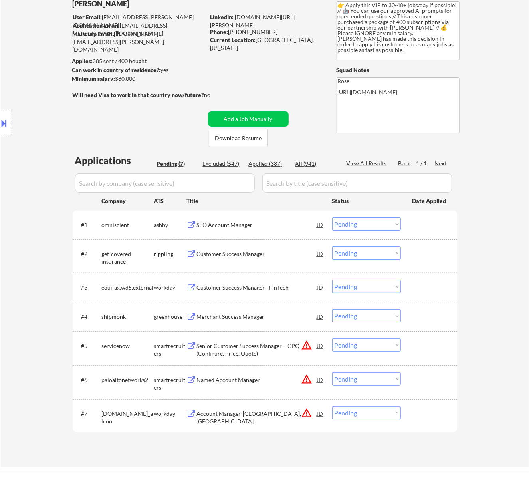
click at [287, 224] on div "SEO Account Manager" at bounding box center [257, 225] width 121 height 8
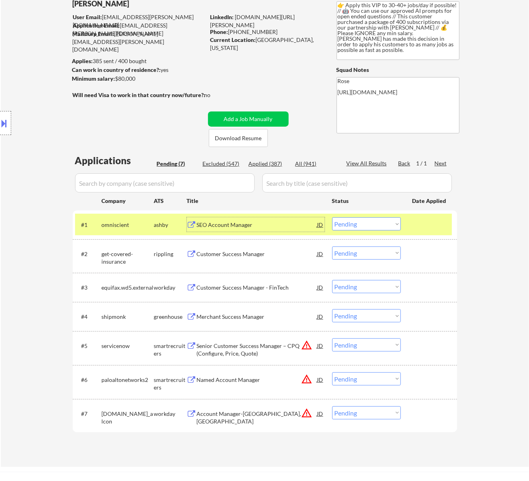
click at [371, 224] on select "Choose an option... Pending Applied Excluded (Questions) Excluded (Expired) Exc…" at bounding box center [366, 223] width 69 height 13
click at [332, 217] on select "Choose an option... Pending Applied Excluded (Questions) Excluded (Expired) Exc…" at bounding box center [366, 223] width 69 height 13
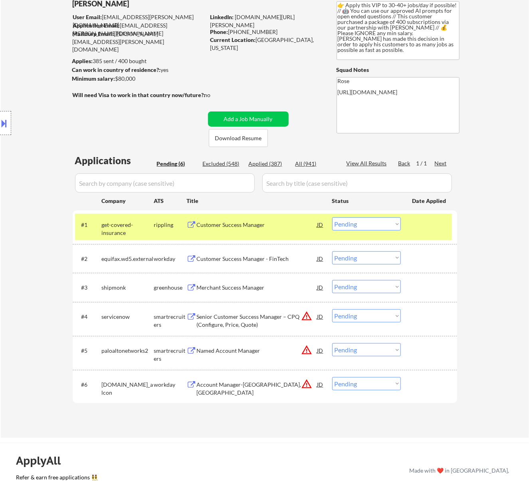
click at [291, 227] on div "Customer Success Manager" at bounding box center [257, 225] width 121 height 8
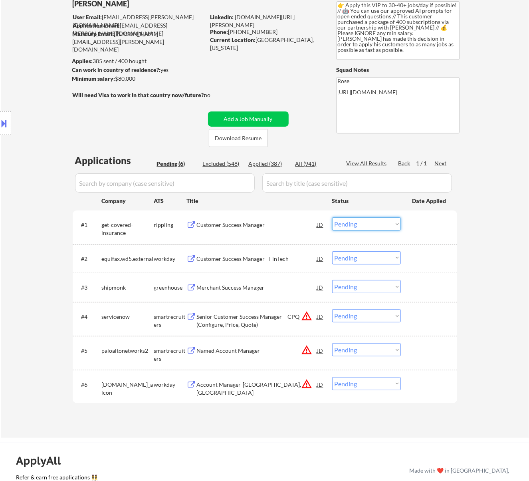
click at [354, 224] on select "Choose an option... Pending Applied Excluded (Questions) Excluded (Expired) Exc…" at bounding box center [366, 223] width 69 height 13
click at [332, 217] on select "Choose an option... Pending Applied Excluded (Questions) Excluded (Expired) Exc…" at bounding box center [366, 223] width 69 height 13
select select ""pending""
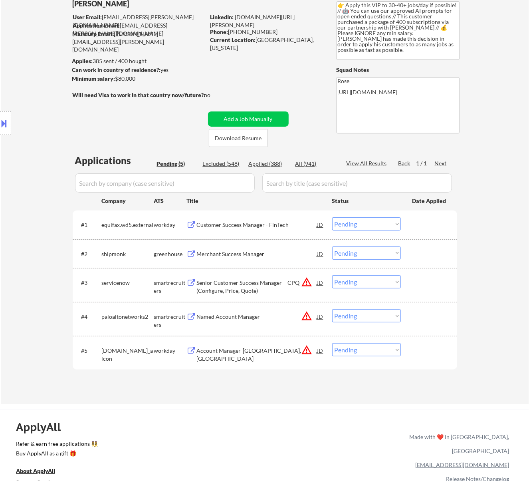
click at [288, 227] on div "Customer Success Manager - FinTech" at bounding box center [257, 225] width 121 height 8
